Goal: Task Accomplishment & Management: Manage account settings

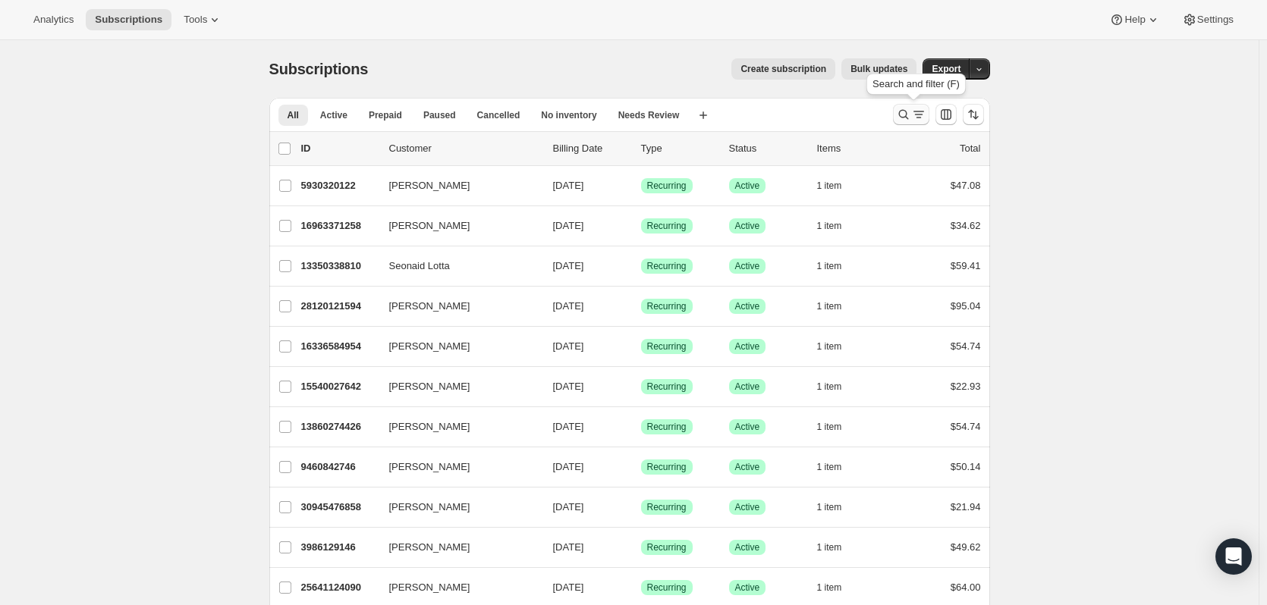
click at [904, 111] on icon "Search and filter results" at bounding box center [903, 114] width 15 height 15
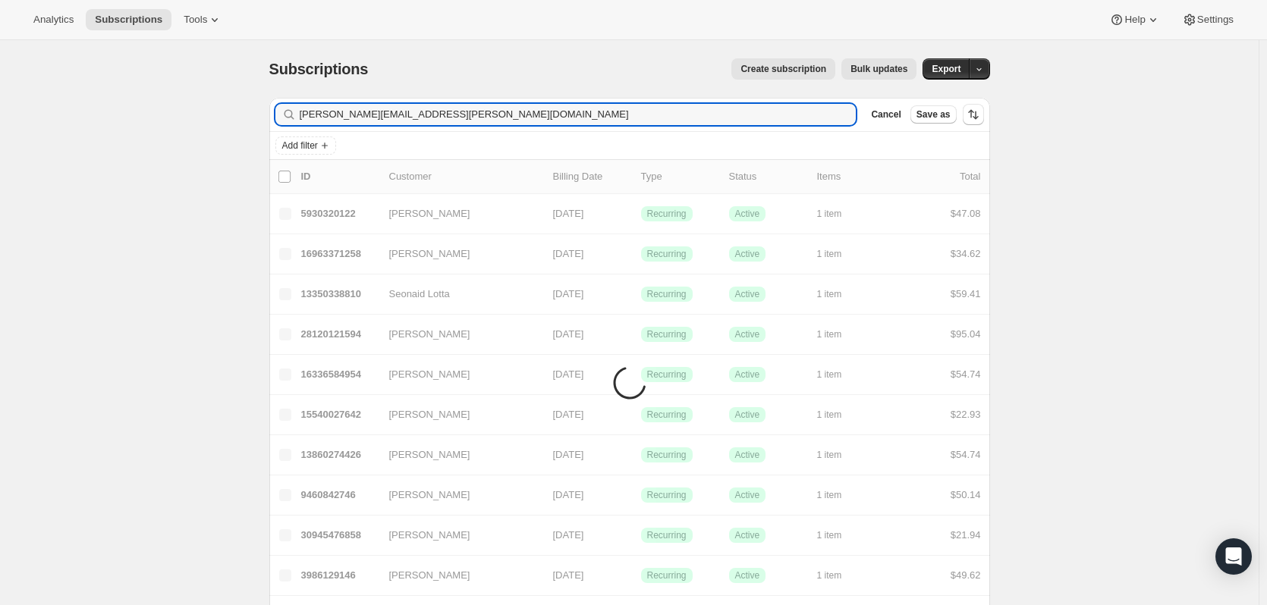
type input "[PERSON_NAME][EMAIL_ADDRESS][PERSON_NAME][DOMAIN_NAME]"
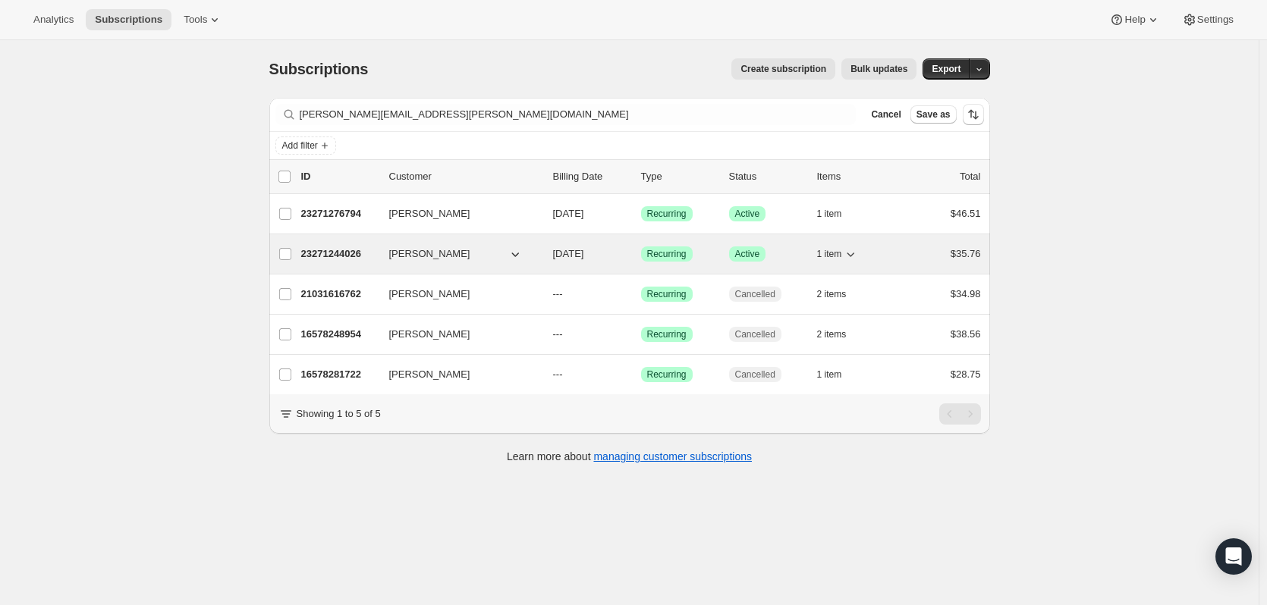
click at [850, 252] on icon "button" at bounding box center [850, 254] width 15 height 15
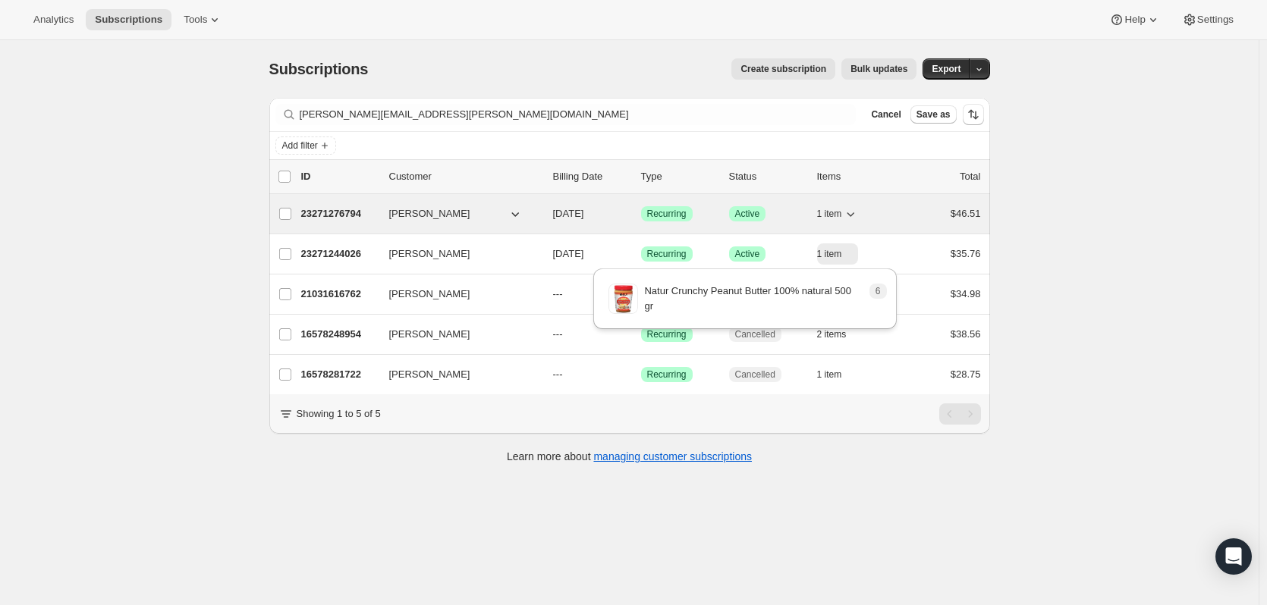
click at [852, 211] on icon "button" at bounding box center [850, 213] width 15 height 15
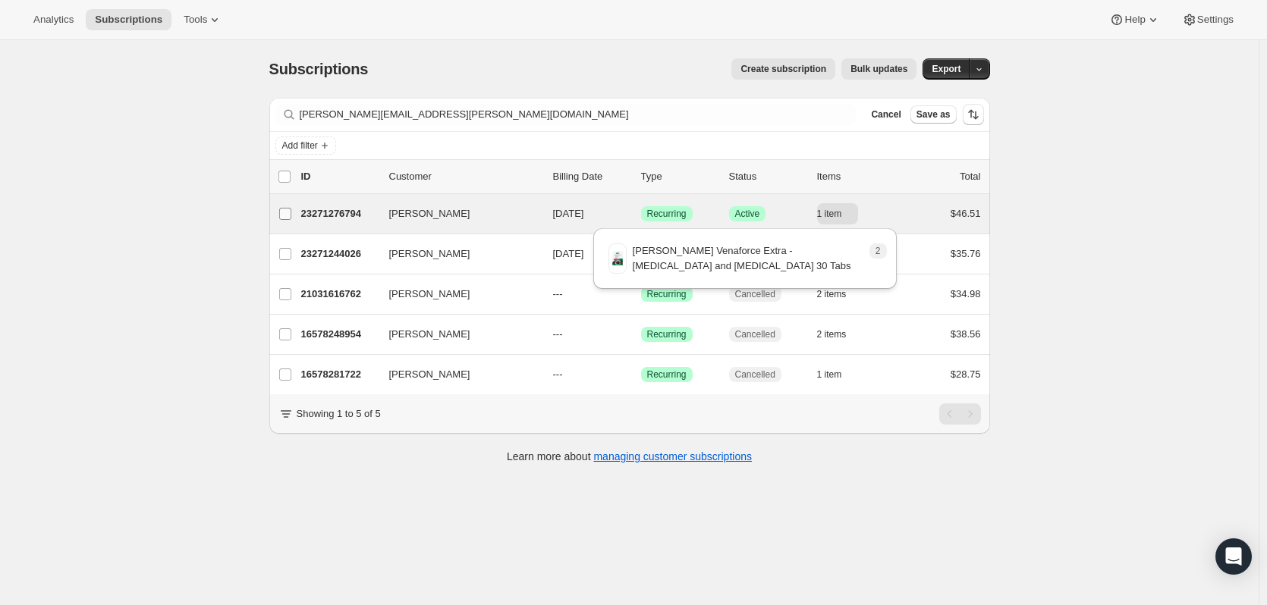
click at [289, 215] on input "[PERSON_NAME]" at bounding box center [285, 214] width 12 height 12
checkbox input "true"
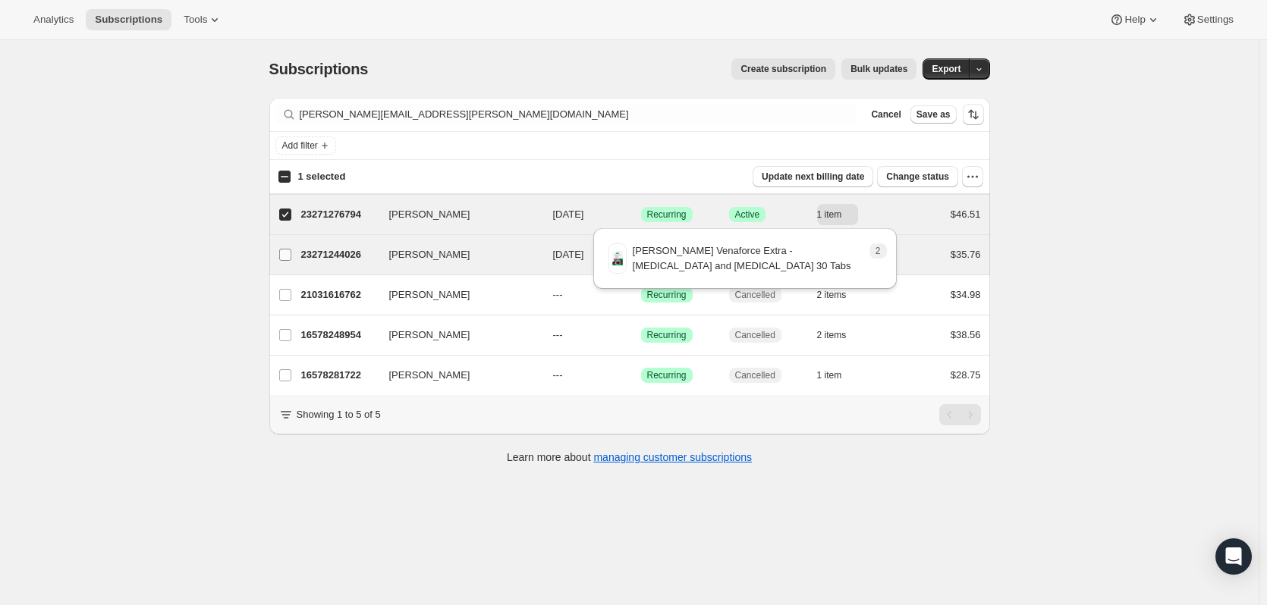
click at [288, 252] on input "[PERSON_NAME]" at bounding box center [285, 255] width 12 height 12
checkbox input "true"
click at [945, 176] on span "Change status" at bounding box center [917, 177] width 63 height 12
select select "10"
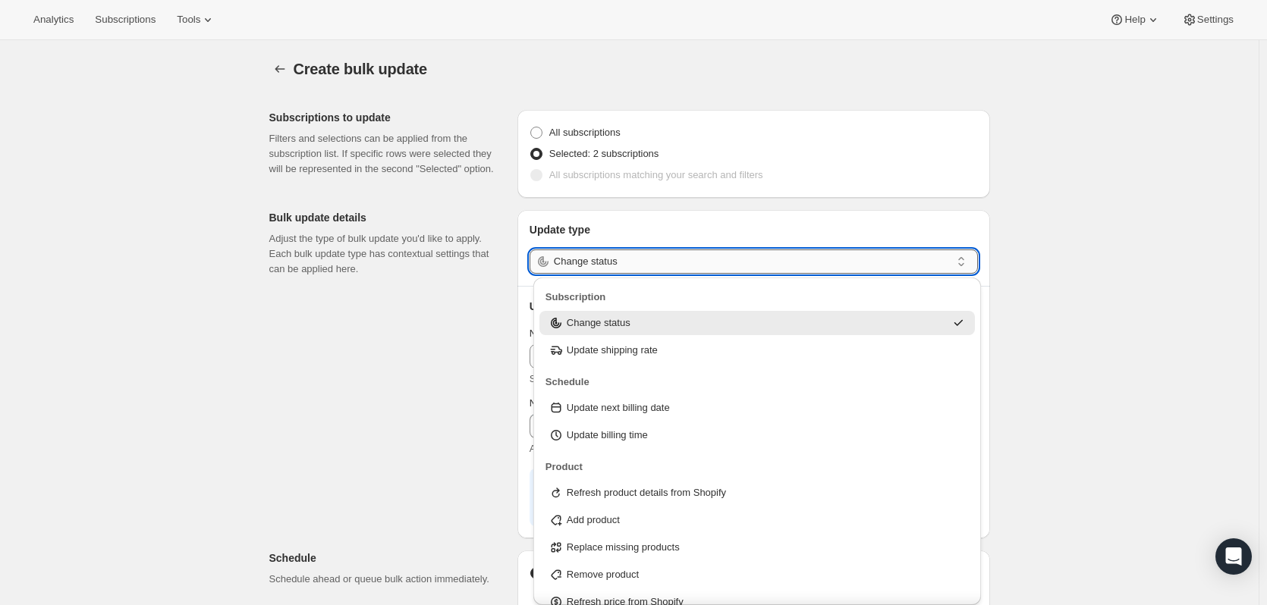
click at [881, 262] on input "Change status" at bounding box center [752, 262] width 397 height 24
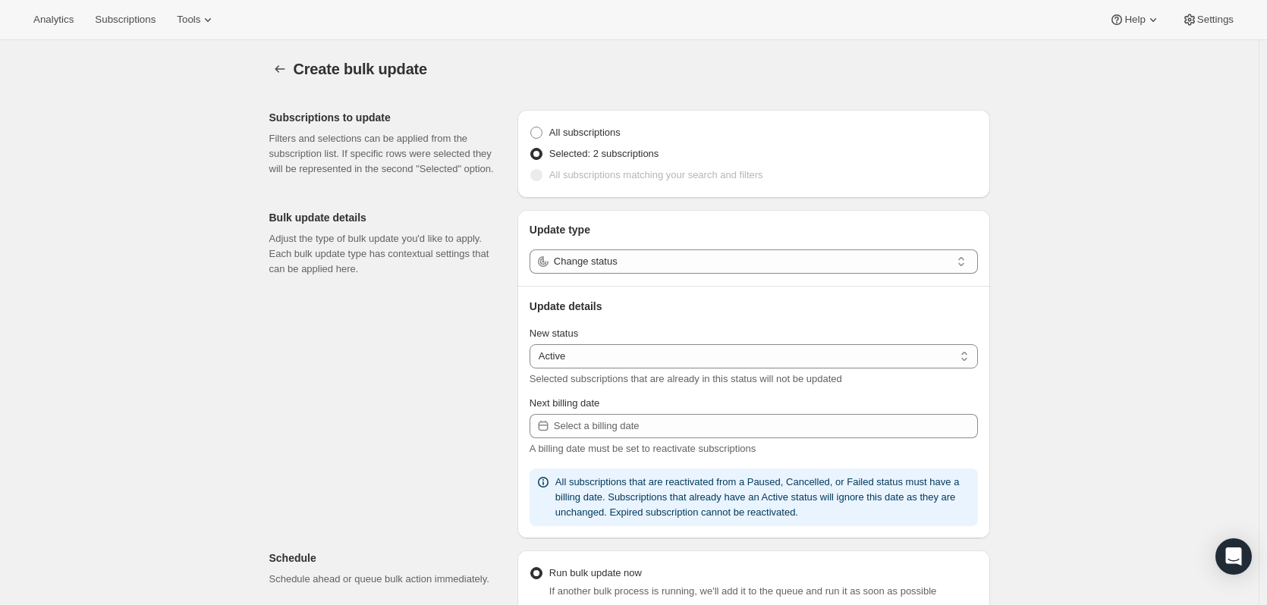
click at [1108, 263] on div "Create bulk update. This page is ready Create bulk update Subscriptions to upda…" at bounding box center [629, 552] width 1259 height 1024
click at [766, 360] on select "Active Paused Cancelled" at bounding box center [754, 356] width 448 height 24
select select "cancelled"
click at [533, 344] on select "Active Paused Cancelled" at bounding box center [754, 356] width 448 height 24
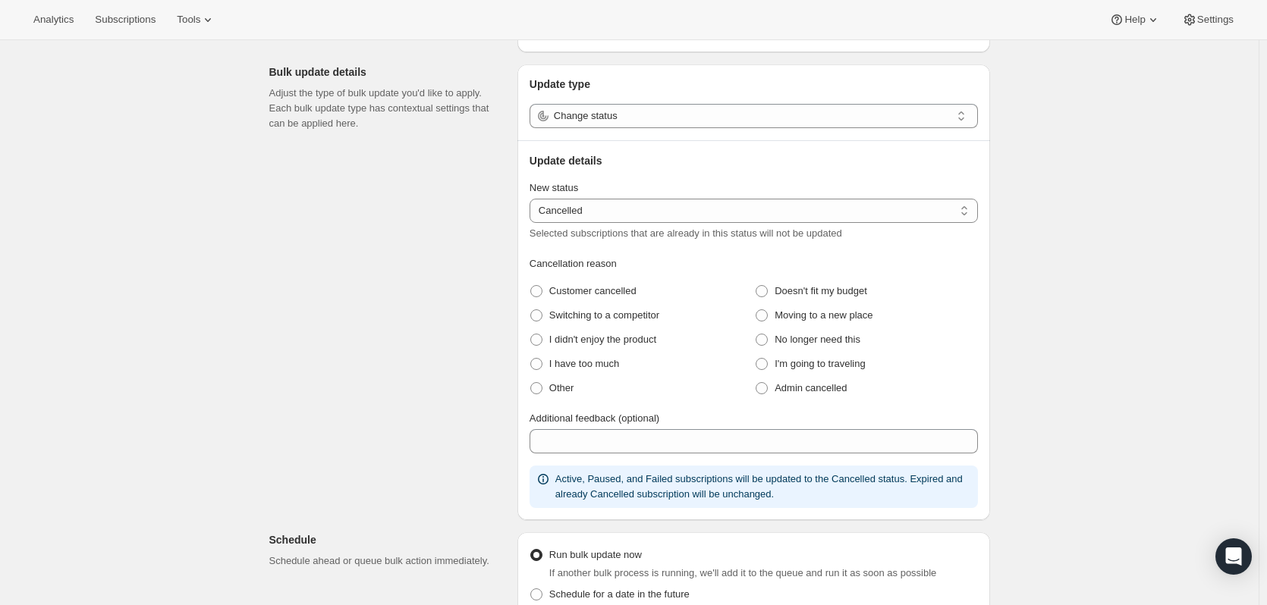
scroll to position [152, 0]
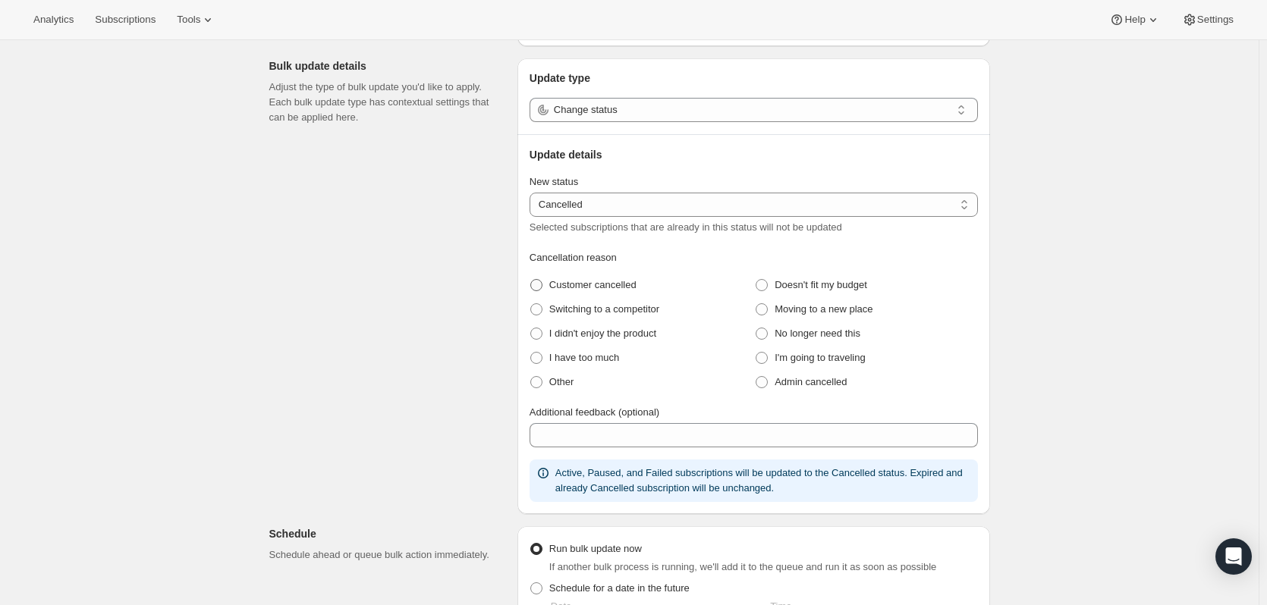
click at [586, 289] on span "Customer cancelled" at bounding box center [592, 284] width 87 height 11
click at [531, 280] on cancelled "Customer cancelled" at bounding box center [530, 279] width 1 height 1
radio cancelled "true"
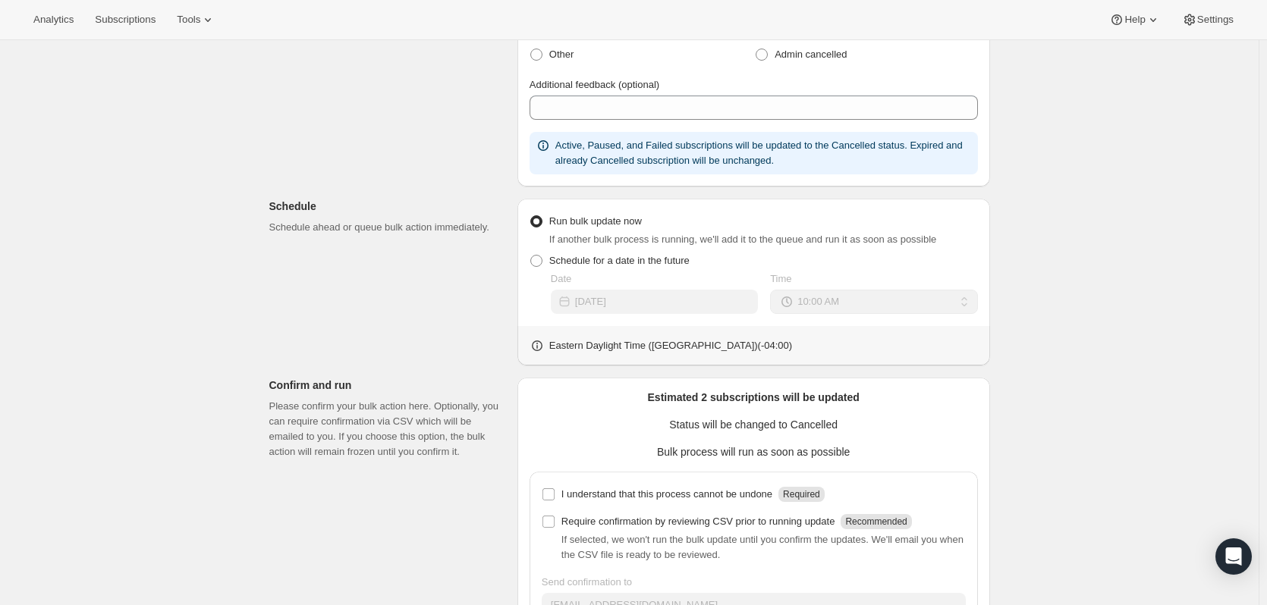
scroll to position [531, 0]
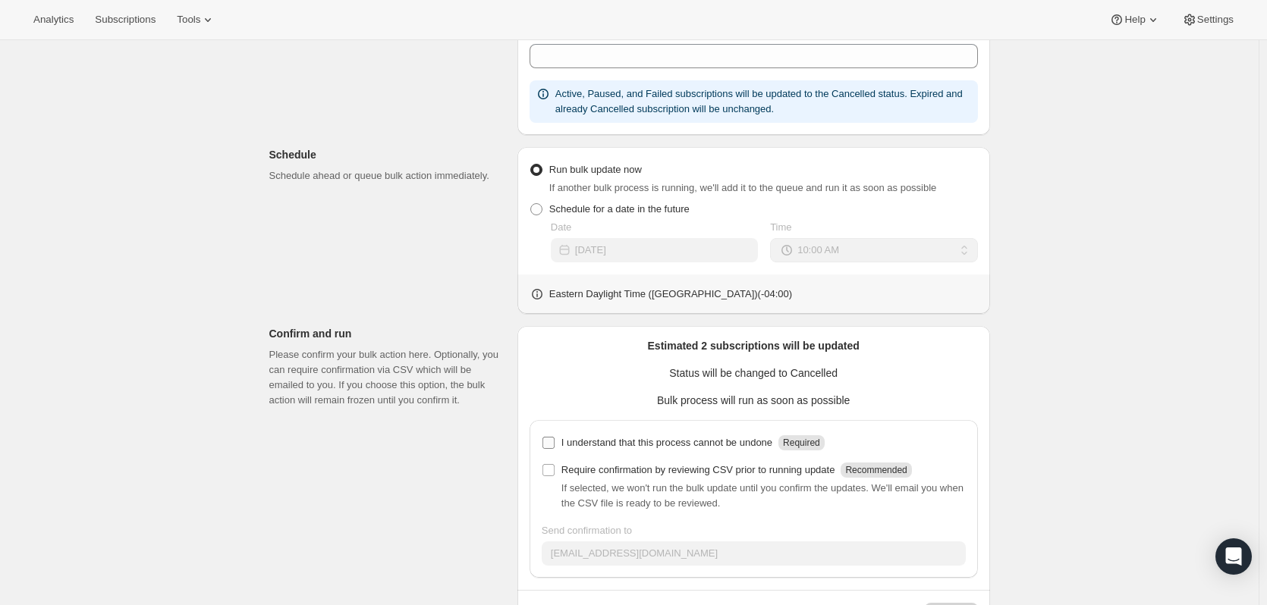
click at [552, 444] on input "I understand that this process cannot be undone Required" at bounding box center [548, 443] width 12 height 12
checkbox input "true"
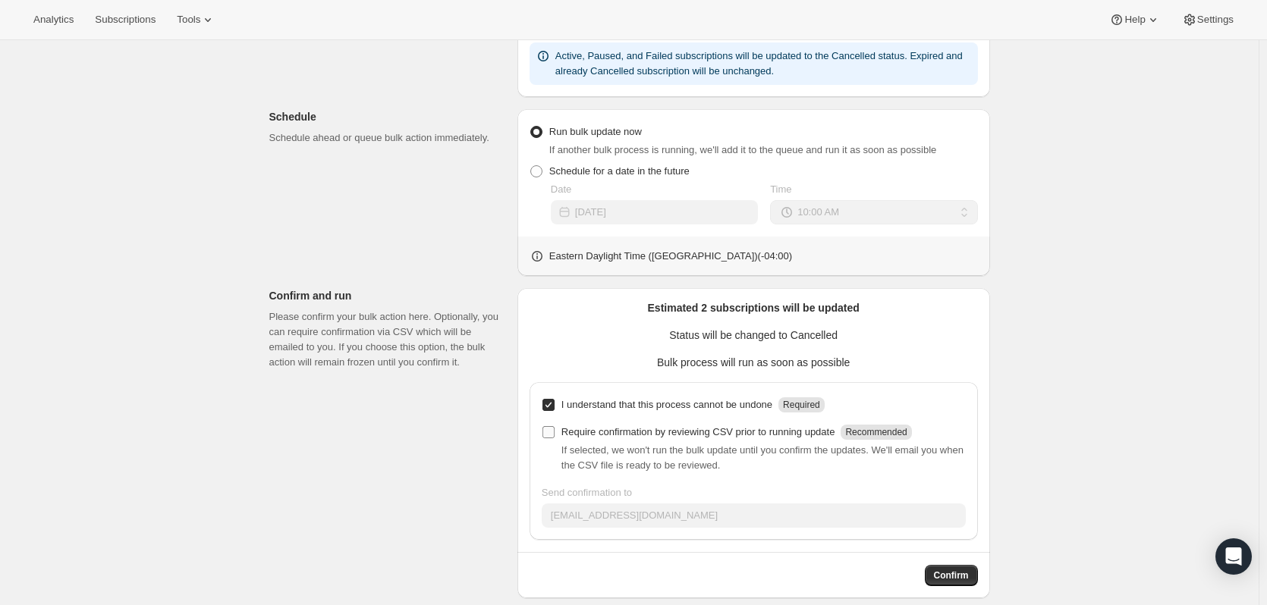
scroll to position [586, 0]
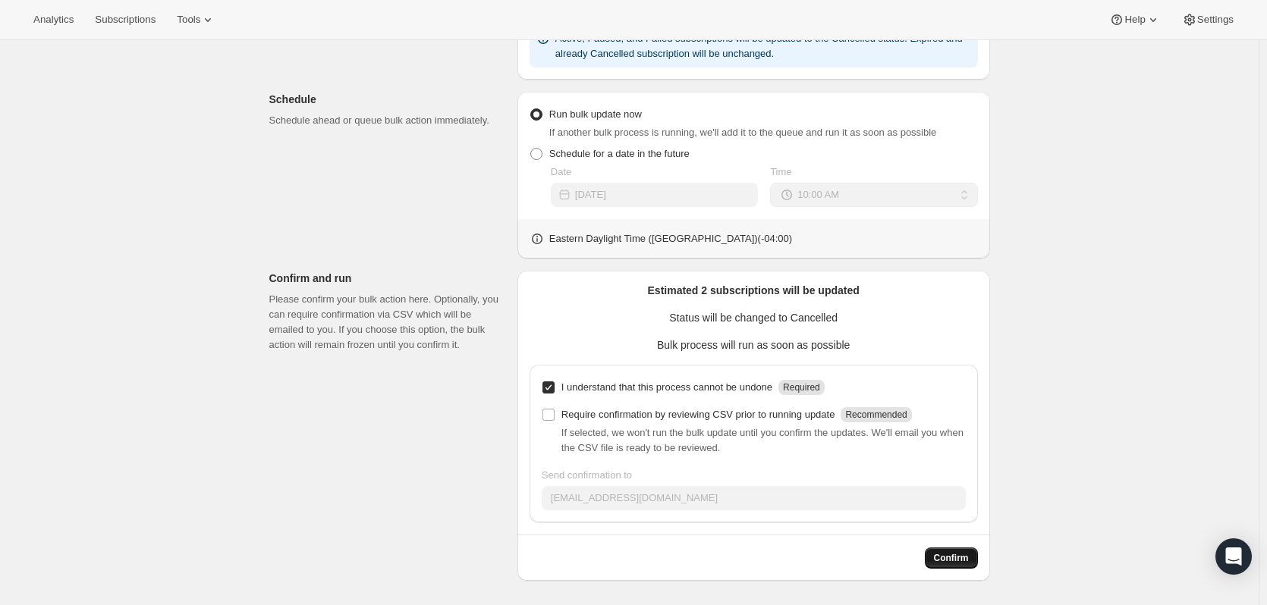
click at [967, 560] on span "Confirm" at bounding box center [951, 558] width 35 height 12
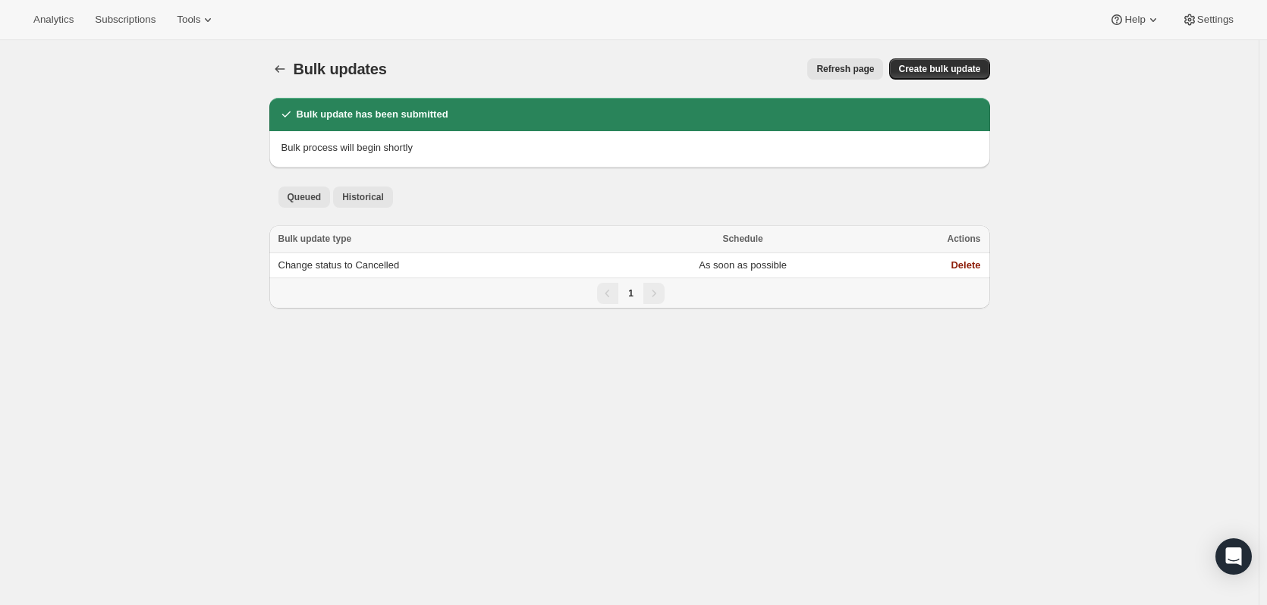
click at [368, 200] on span "Historical" at bounding box center [363, 197] width 42 height 12
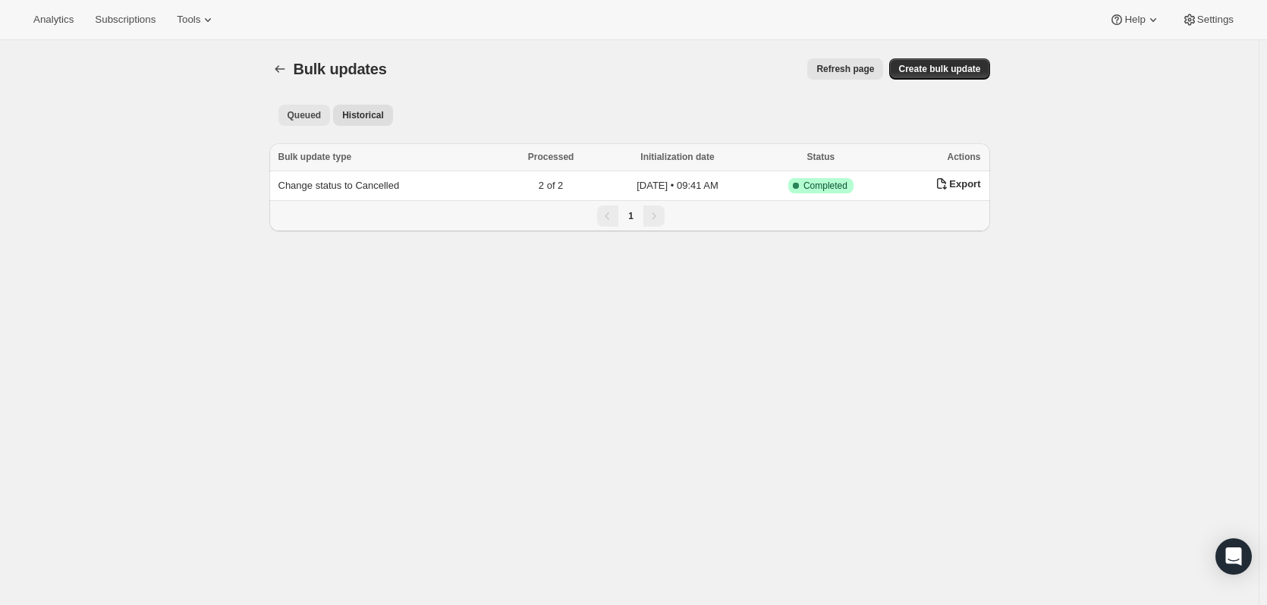
click at [307, 119] on span "Queued" at bounding box center [305, 115] width 34 height 12
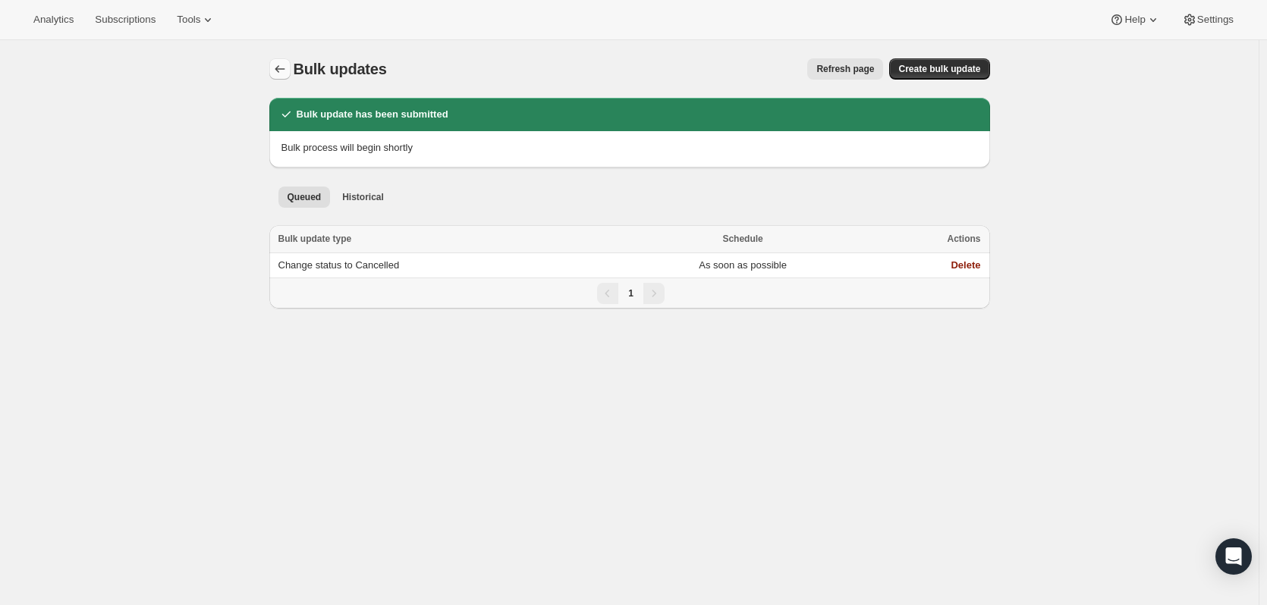
click at [282, 68] on icon "Bulk updates" at bounding box center [279, 68] width 15 height 15
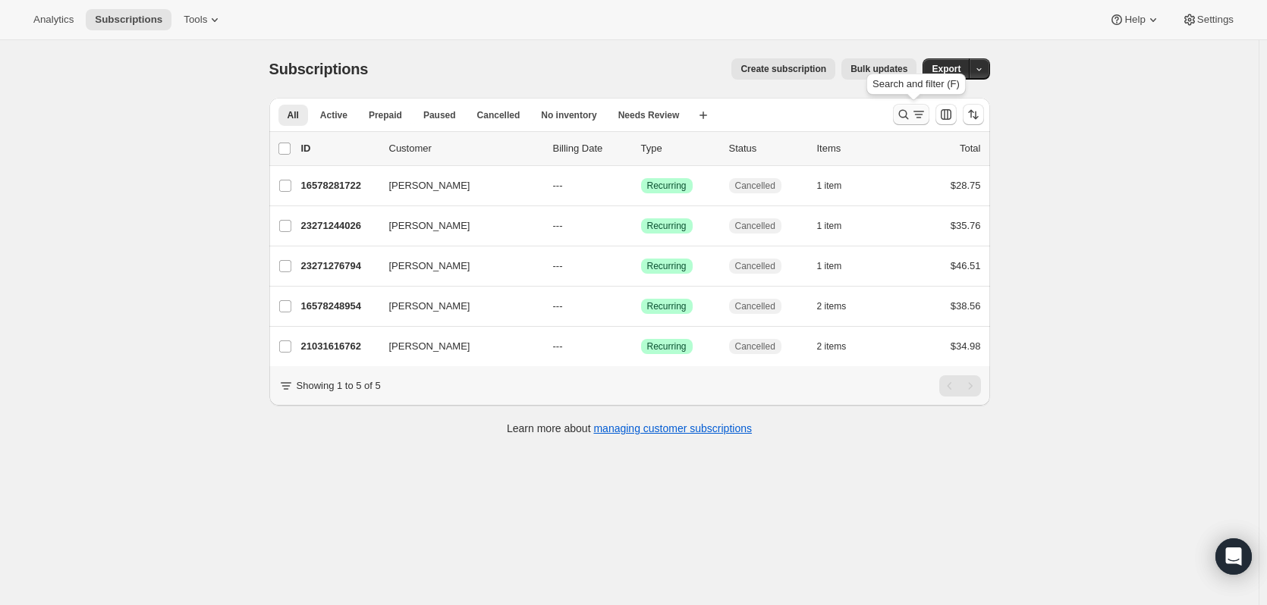
click at [906, 114] on icon "Search and filter results" at bounding box center [903, 114] width 15 height 15
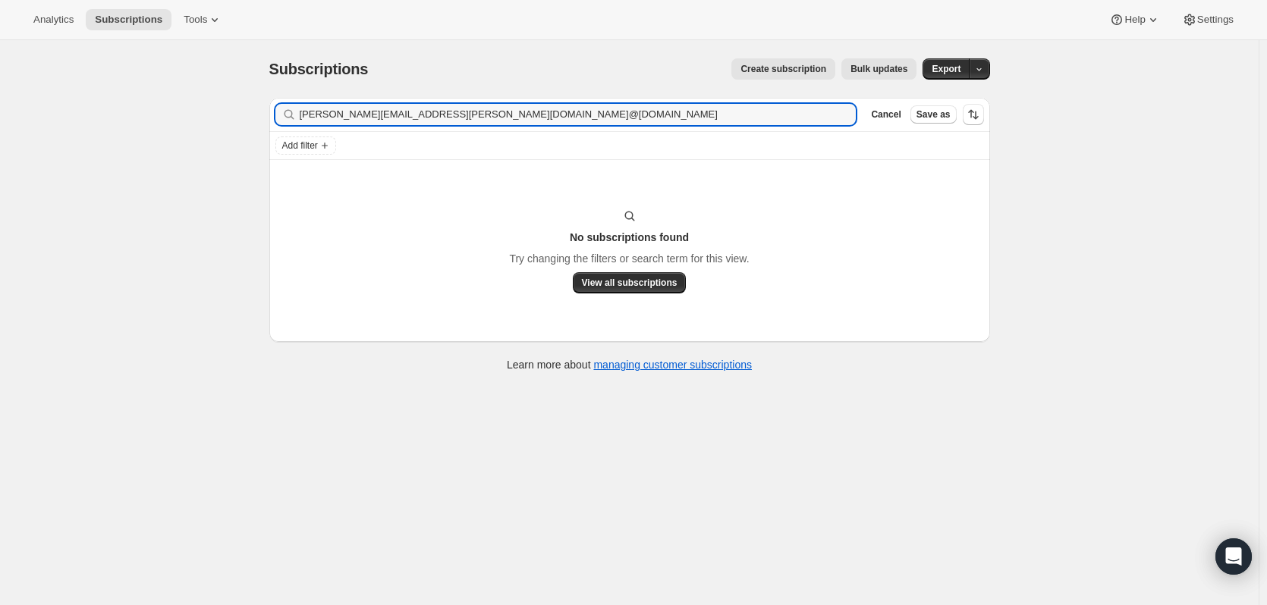
drag, startPoint x: 538, startPoint y: 114, endPoint x: 291, endPoint y: 114, distance: 246.6
click at [291, 114] on div "[PERSON_NAME][EMAIL_ADDRESS][PERSON_NAME][DOMAIN_NAME]@[DOMAIN_NAME] Clear" at bounding box center [565, 114] width 581 height 21
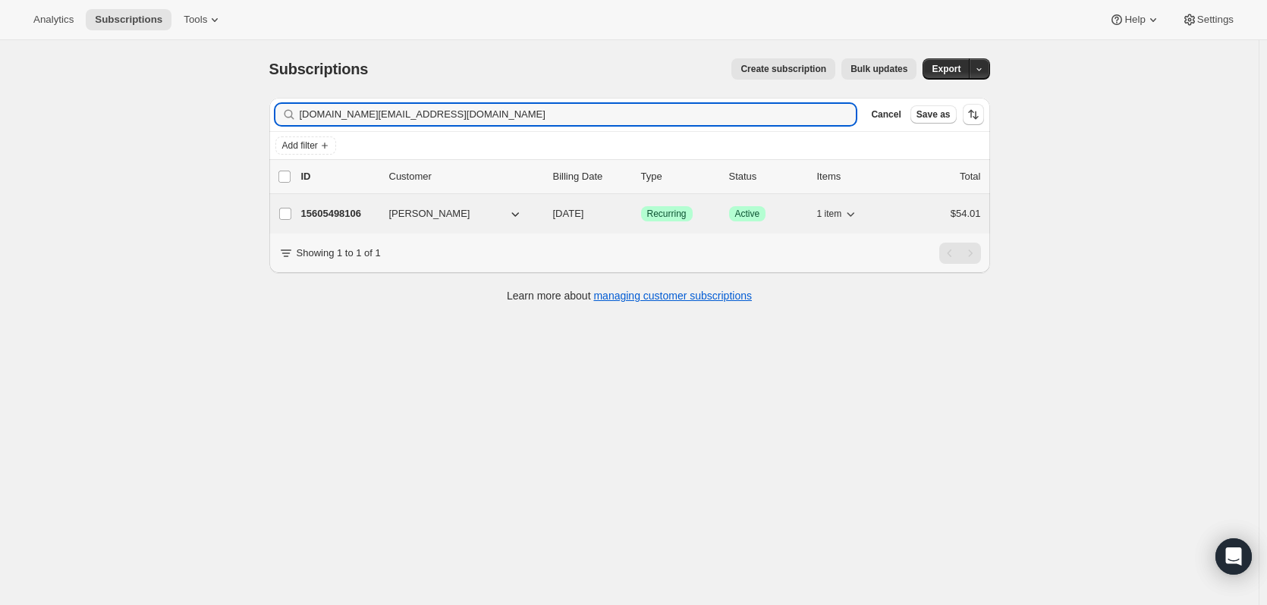
type input "[DOMAIN_NAME][EMAIL_ADDRESS][DOMAIN_NAME]"
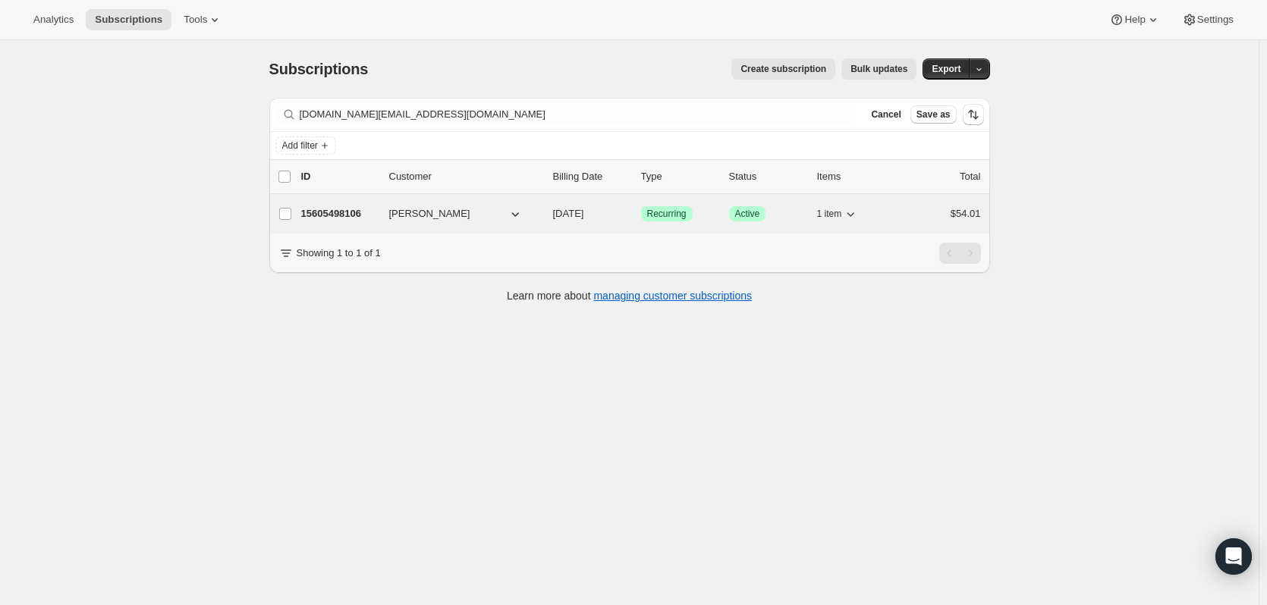
click at [426, 212] on span "[PERSON_NAME]" at bounding box center [429, 213] width 81 height 15
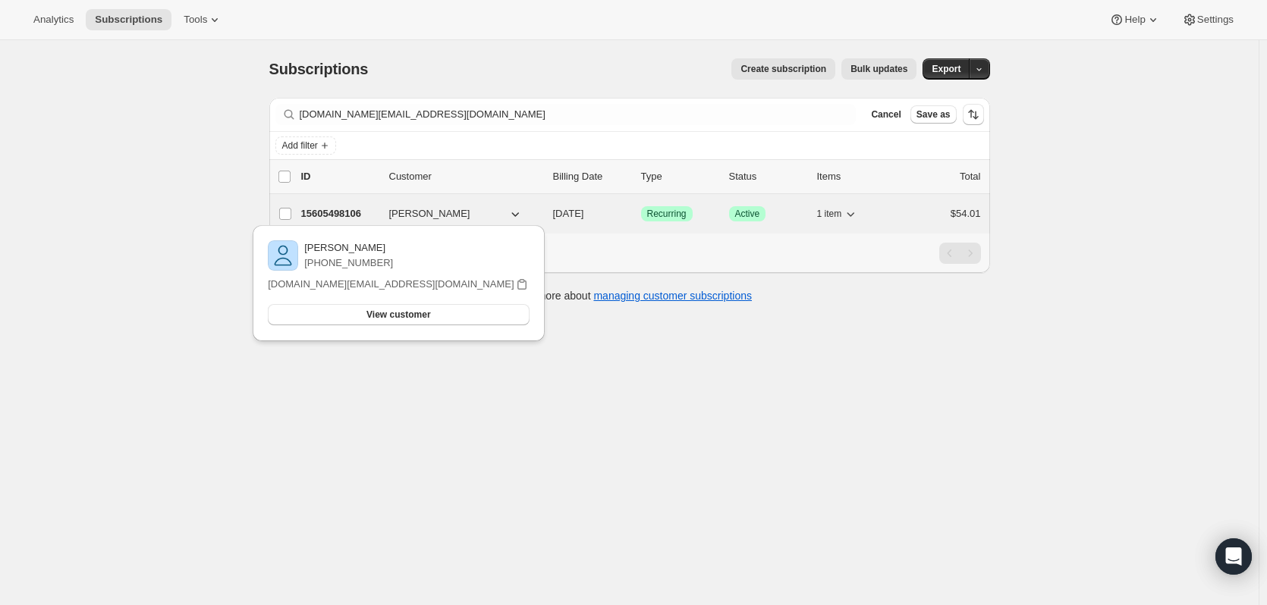
click at [343, 212] on p "15605498106" at bounding box center [339, 213] width 76 height 15
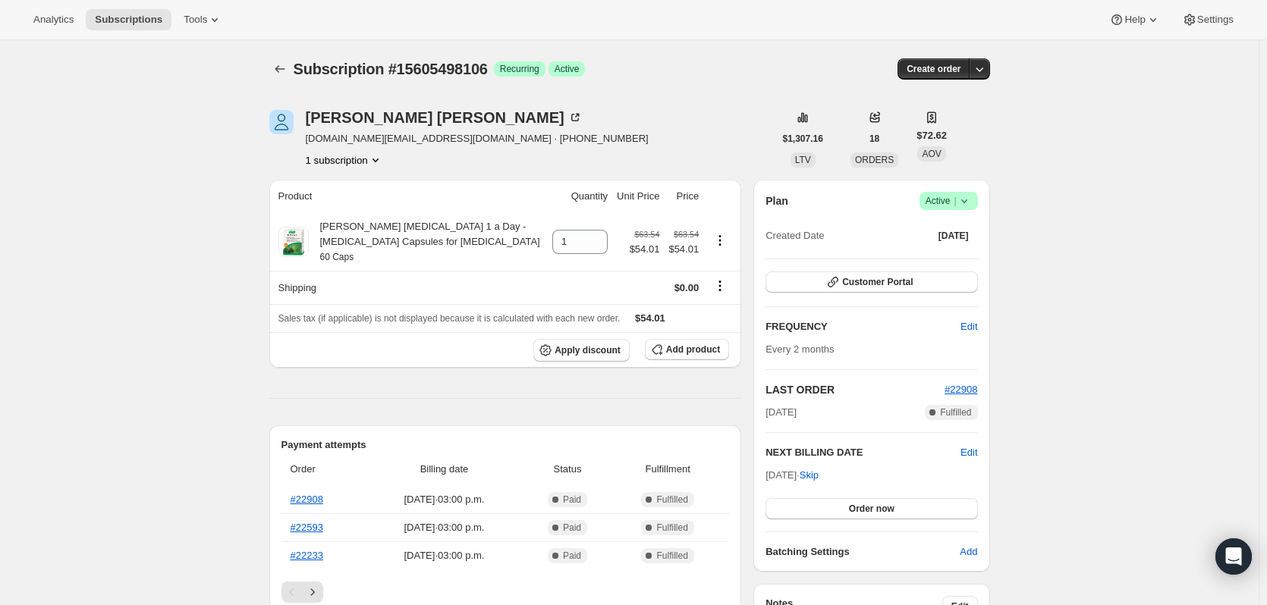
click at [972, 203] on icon at bounding box center [964, 200] width 15 height 15
click at [957, 256] on span "Cancel subscription" at bounding box center [953, 256] width 86 height 11
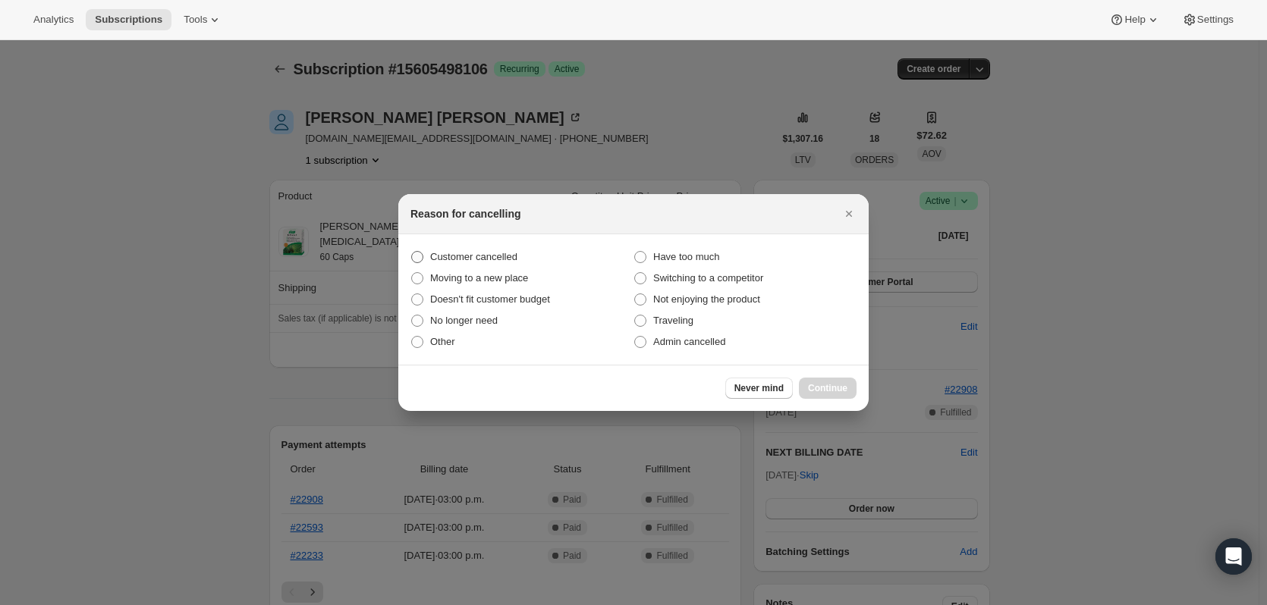
click at [484, 260] on span "Customer cancelled" at bounding box center [473, 256] width 87 height 11
click at [412, 252] on input "Customer cancelled" at bounding box center [411, 251] width 1 height 1
radio input "true"
click at [819, 384] on span "Continue" at bounding box center [827, 388] width 39 height 12
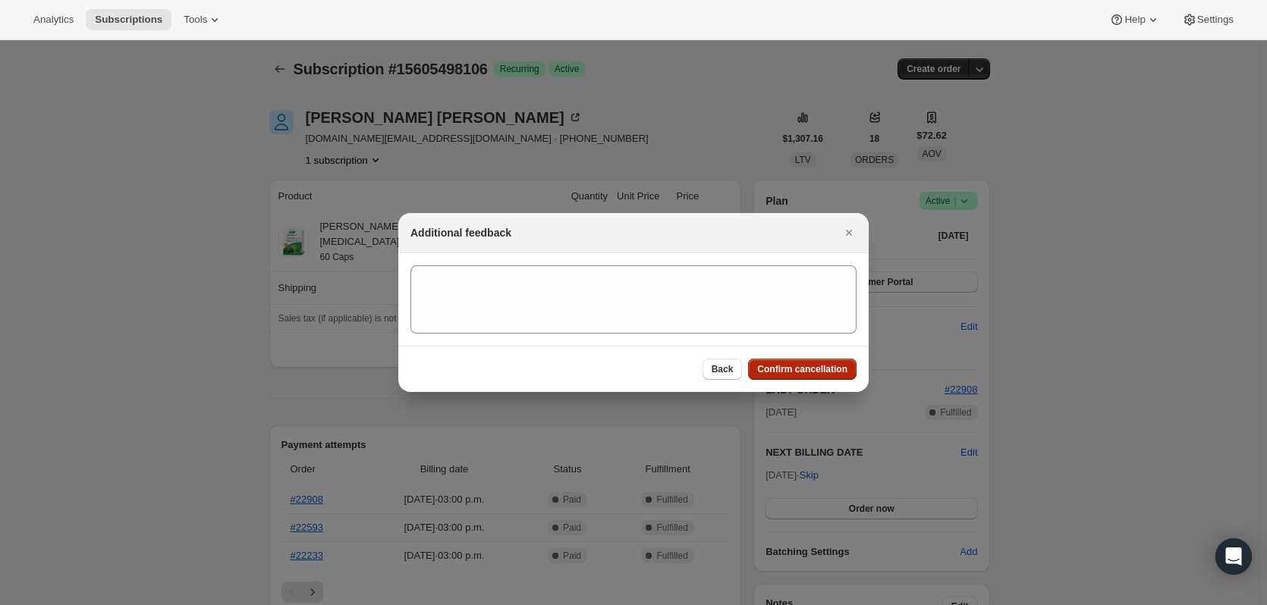
click at [815, 373] on span "Confirm cancellation" at bounding box center [802, 369] width 90 height 12
